Goal: Task Accomplishment & Management: Manage account settings

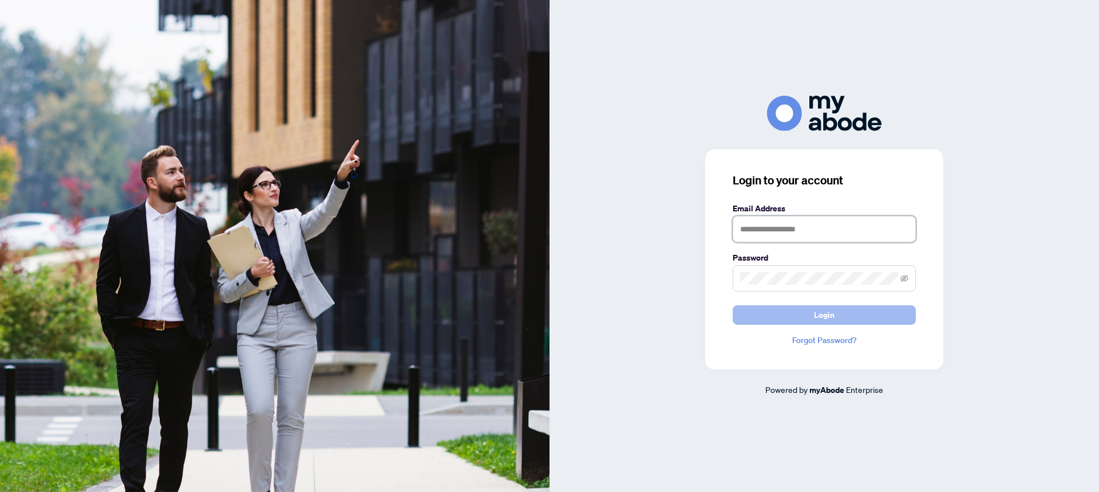
type input "**********"
click at [811, 315] on button "Login" at bounding box center [824, 314] width 183 height 19
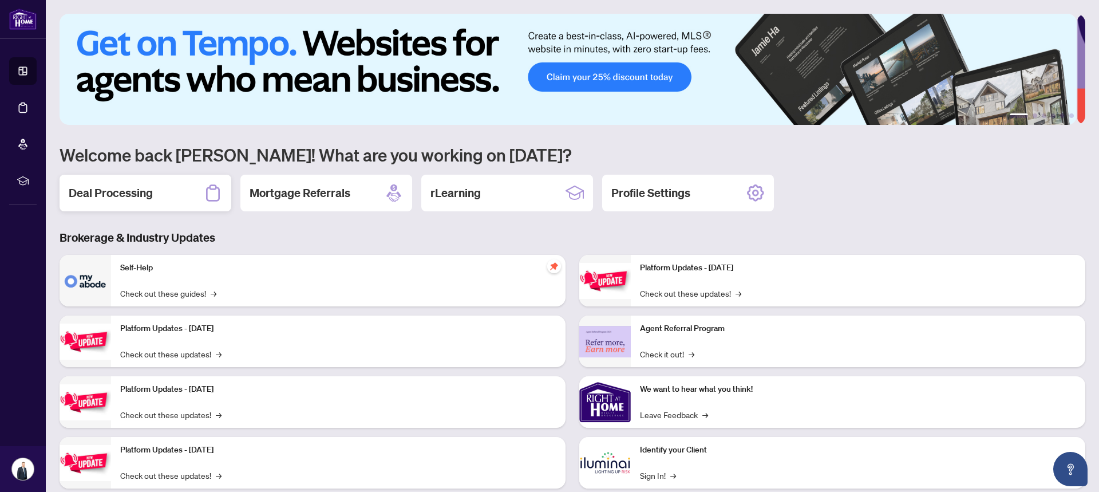
click at [128, 192] on h2 "Deal Processing" at bounding box center [111, 193] width 84 height 16
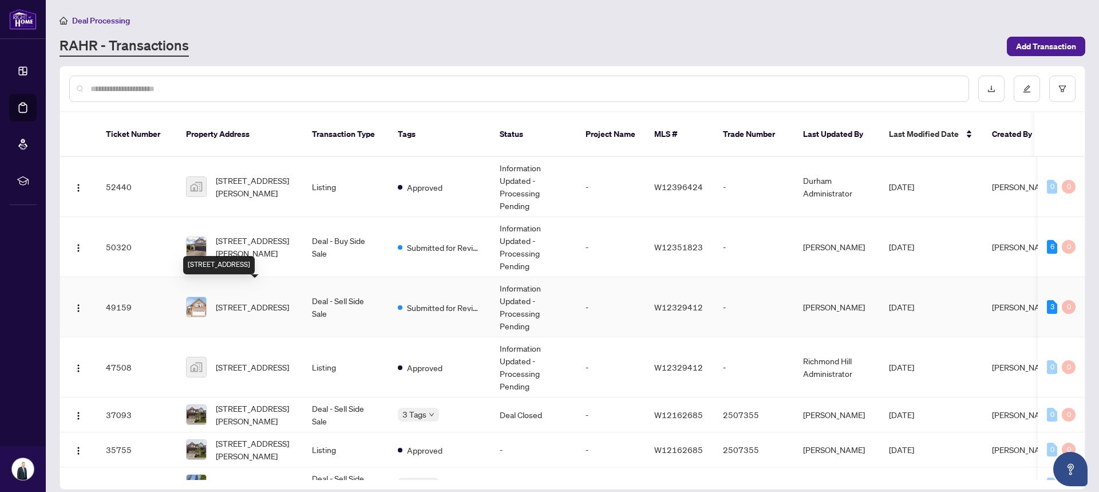
click at [248, 301] on span "[STREET_ADDRESS]" at bounding box center [252, 307] width 73 height 13
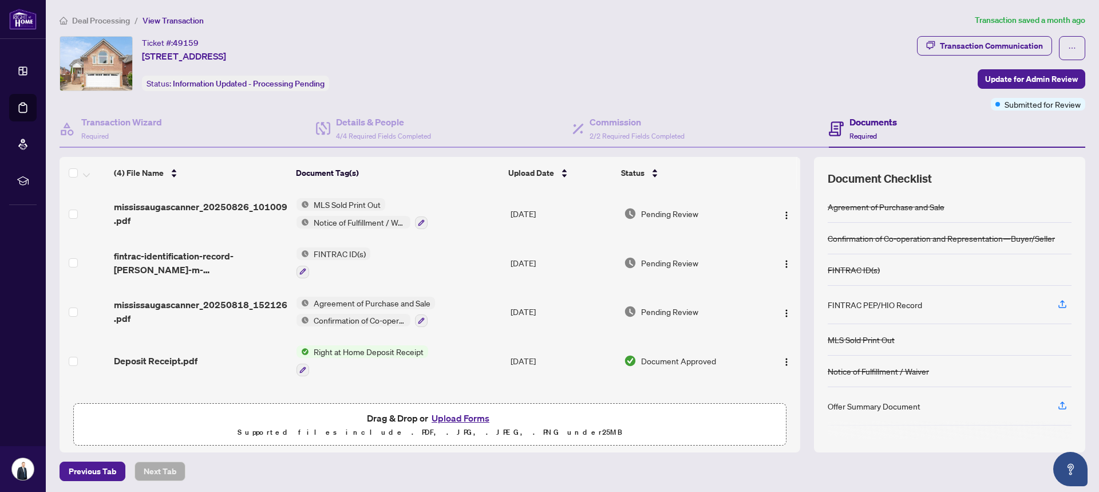
scroll to position [2, 0]
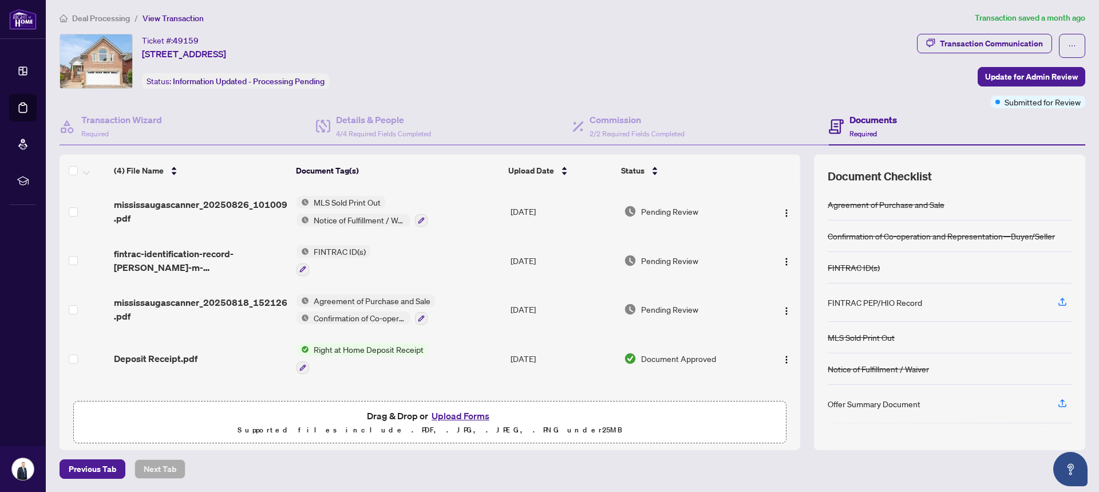
click at [334, 302] on span "Agreement of Purchase and Sale" at bounding box center [372, 300] width 126 height 13
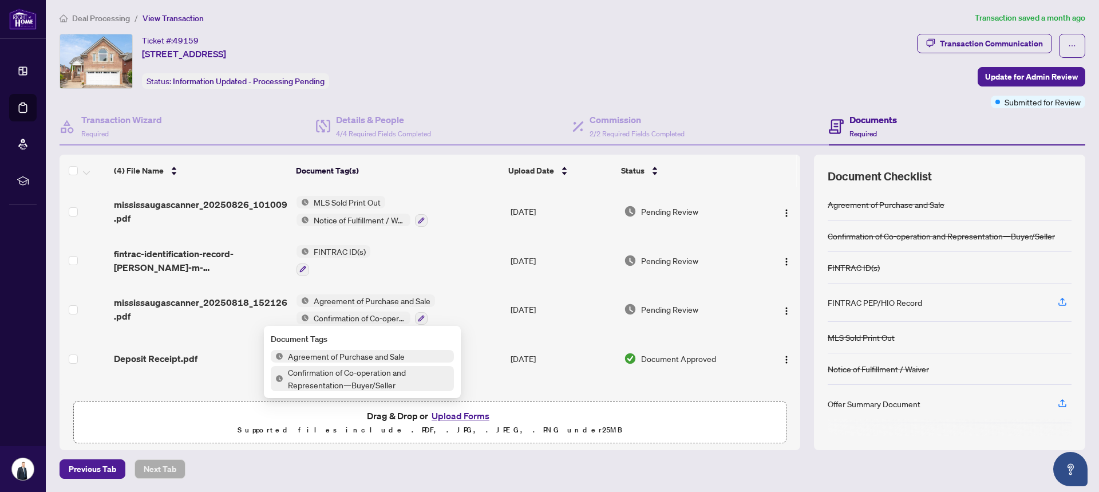
click at [312, 358] on span "Agreement of Purchase and Sale" at bounding box center [346, 356] width 126 height 13
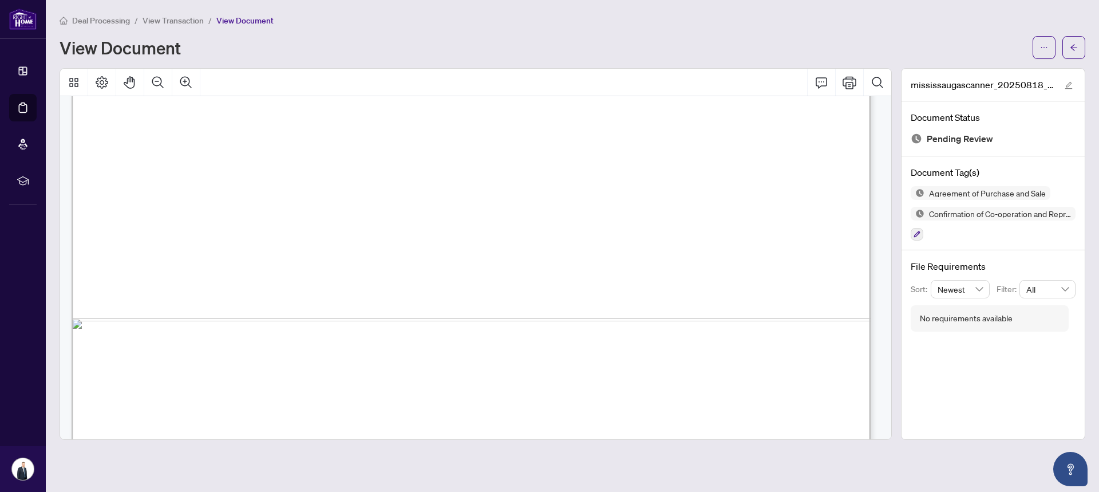
scroll to position [9197, 0]
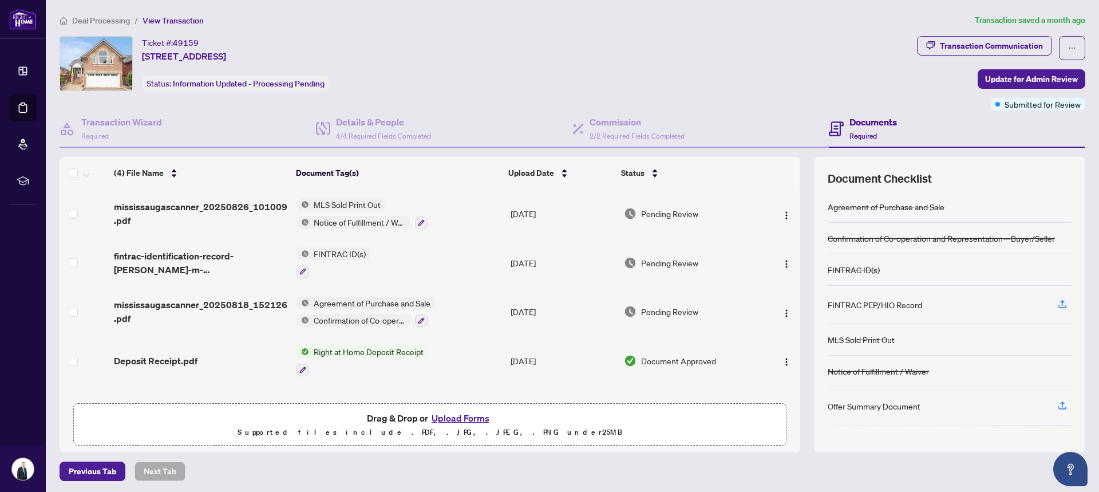
click at [333, 220] on span "Notice of Fulfillment / Waiver" at bounding box center [359, 222] width 101 height 13
click at [348, 277] on span "Notice of Fulfillment / Waiver" at bounding box center [364, 277] width 110 height 13
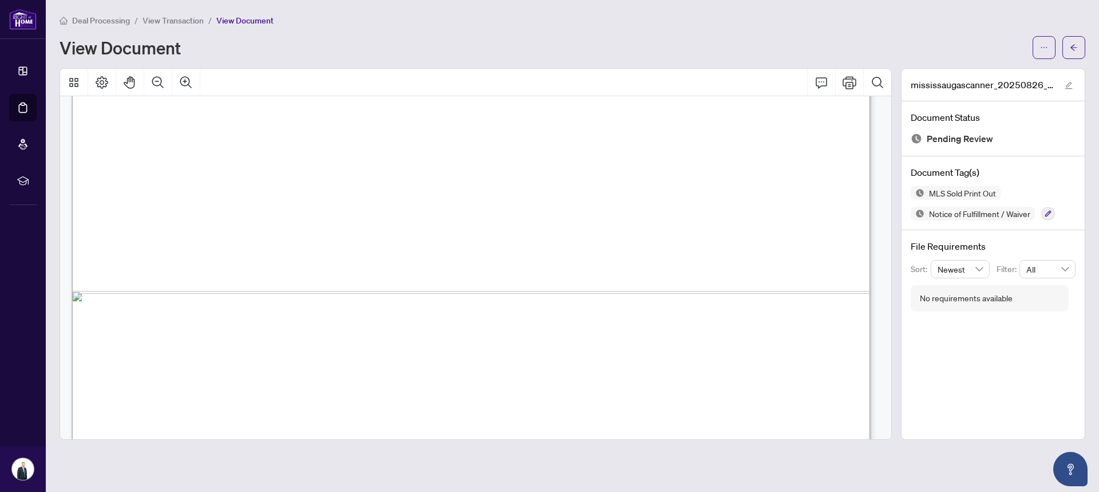
scroll to position [2835, 0]
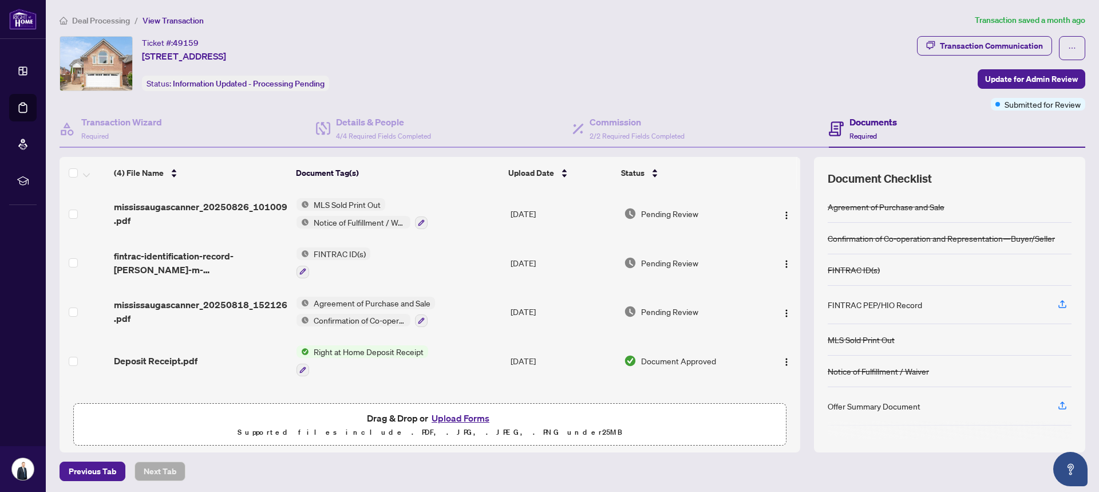
click at [351, 223] on span "Notice of Fulfillment / Waiver" at bounding box center [359, 222] width 101 height 13
click at [341, 277] on span "Notice of Fulfillment / Waiver" at bounding box center [364, 277] width 110 height 13
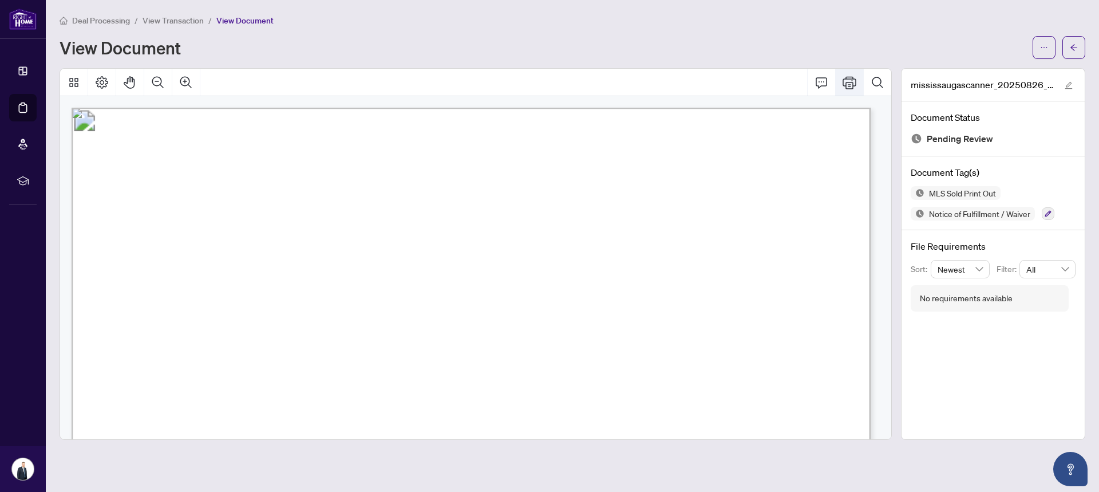
click at [851, 82] on icon "Print" at bounding box center [850, 83] width 14 height 14
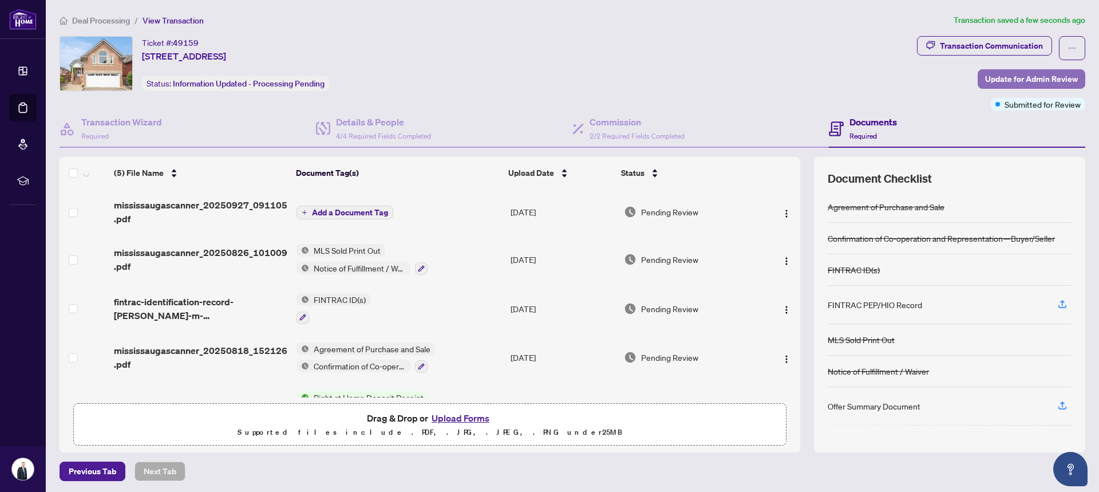
click at [1006, 78] on span "Update for Admin Review" at bounding box center [1031, 79] width 93 height 18
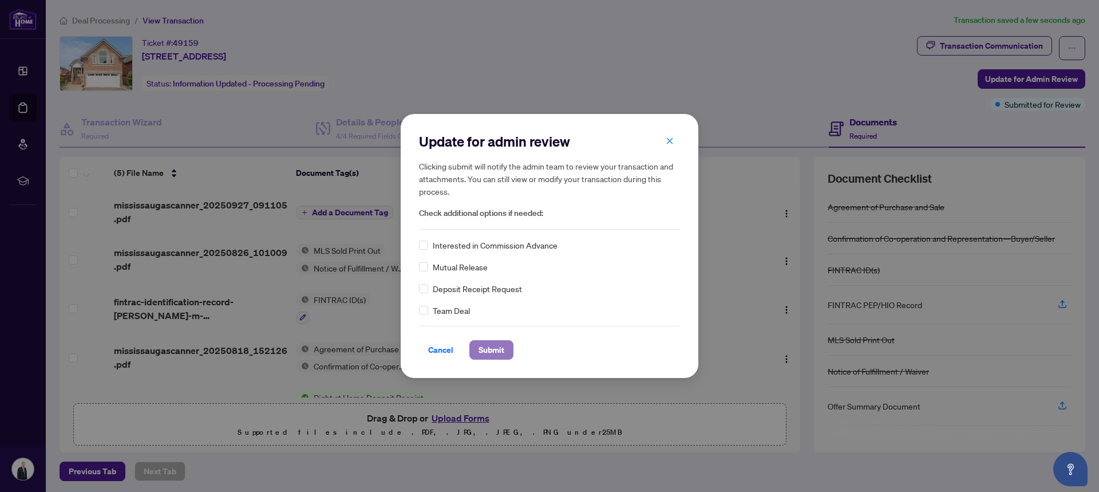
click at [489, 351] on span "Submit" at bounding box center [492, 350] width 26 height 18
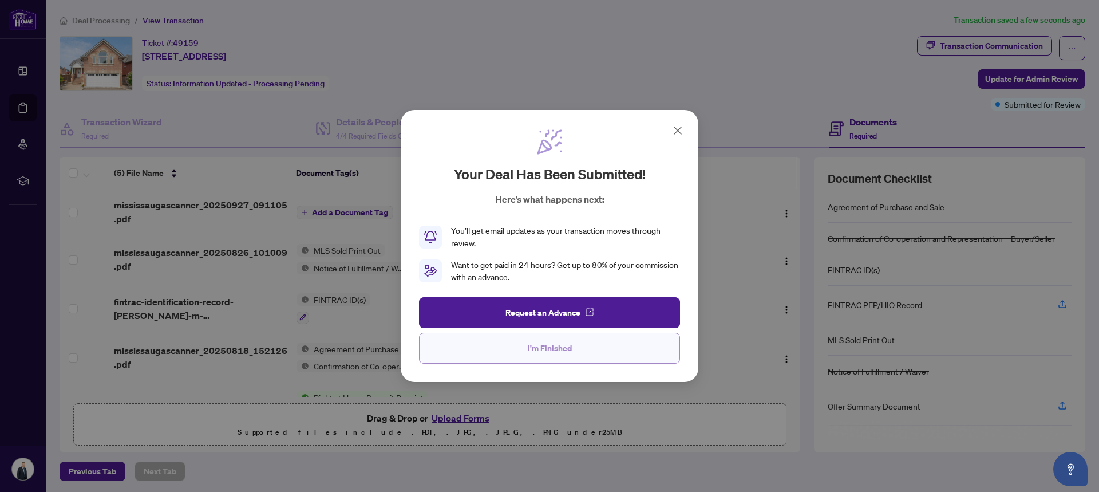
click at [562, 354] on span "I'm Finished" at bounding box center [550, 348] width 44 height 18
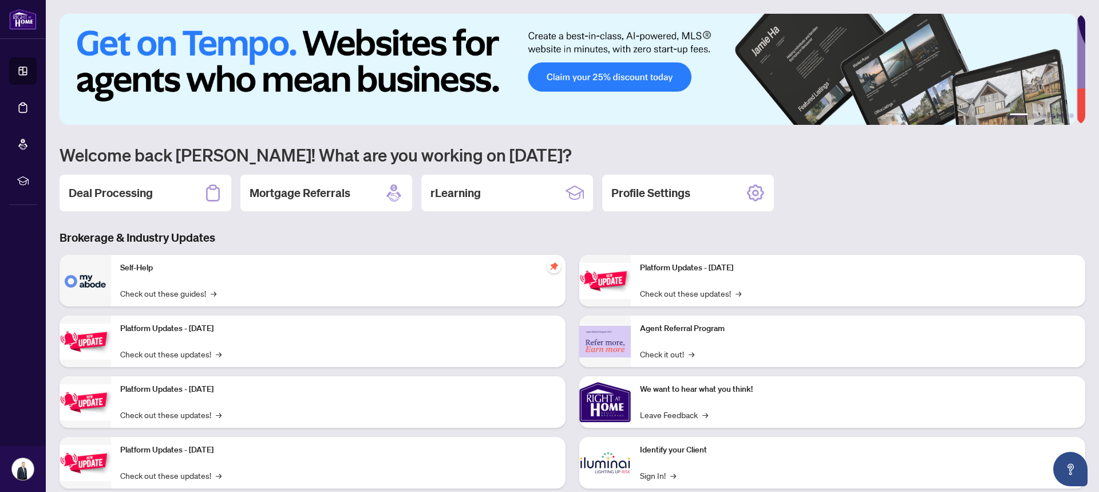
click at [145, 189] on h2 "Deal Processing" at bounding box center [111, 193] width 84 height 16
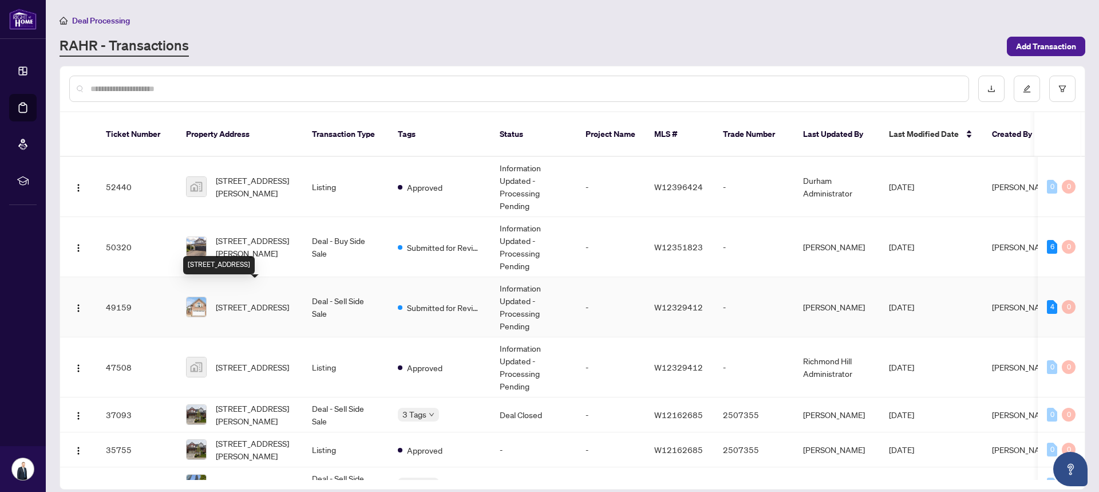
click at [252, 301] on span "[STREET_ADDRESS]" at bounding box center [252, 307] width 73 height 13
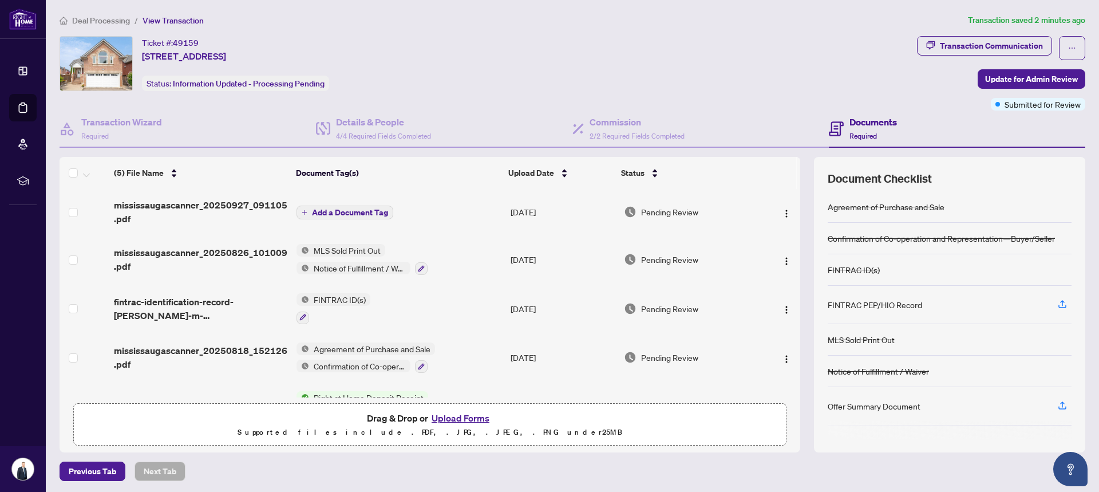
click at [339, 266] on span "Notice of Fulfillment / Waiver" at bounding box center [359, 268] width 101 height 13
click at [338, 252] on span "MLS Sold Print Out" at bounding box center [347, 250] width 76 height 13
click at [338, 272] on span "Notice of Fulfillment / Waiver" at bounding box center [359, 268] width 101 height 13
click at [358, 321] on span "Notice of Fulfillment / Waiver" at bounding box center [364, 323] width 110 height 13
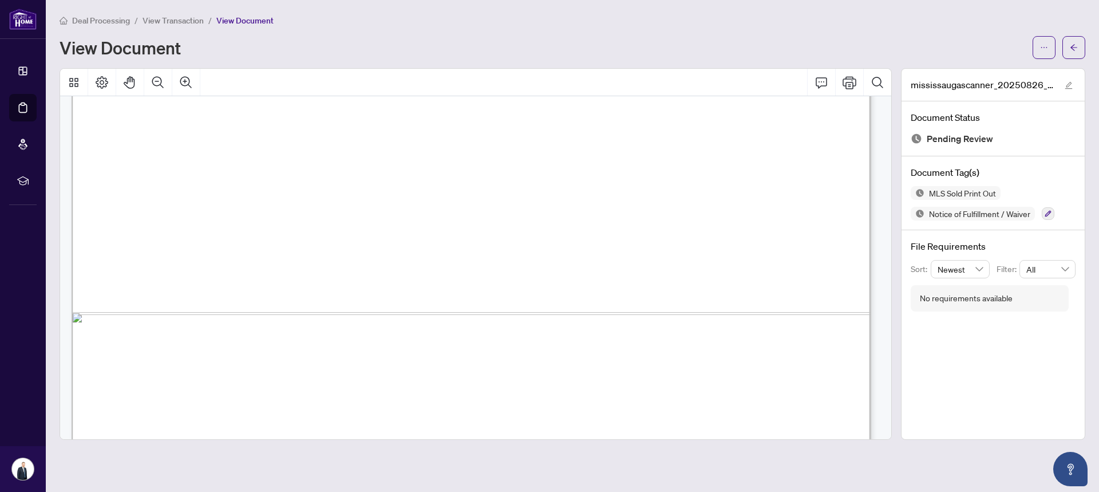
scroll to position [2825, 0]
